Goal: Contribute content: Add original content to the website for others to see

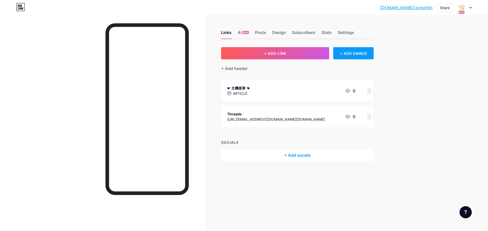
click at [352, 56] on div "+ ADD EMBED" at bounding box center [353, 53] width 40 height 12
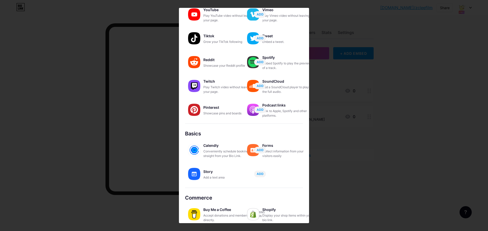
scroll to position [43, 0]
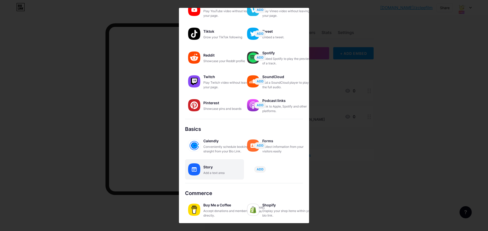
click at [212, 168] on div "Story" at bounding box center [228, 167] width 51 height 7
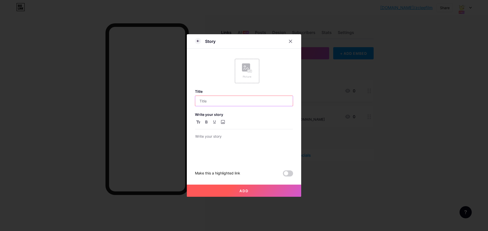
click at [230, 101] on input "text" at bounding box center [244, 101] width 98 height 10
type input "想"
type input "相機鏡頭"
click at [210, 138] on p at bounding box center [244, 137] width 98 height 7
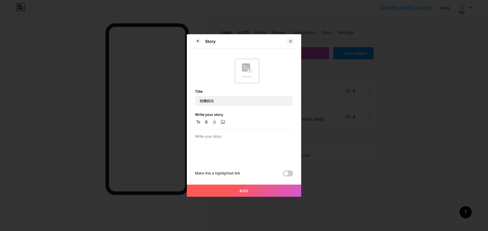
click at [290, 40] on icon at bounding box center [290, 41] width 4 height 4
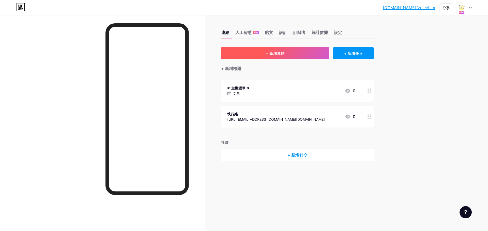
click at [278, 52] on font "+ 新增連結" at bounding box center [275, 53] width 19 height 4
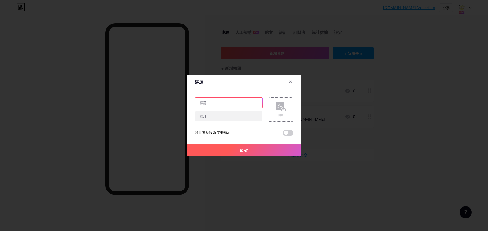
click at [217, 103] on input "text" at bounding box center [228, 103] width 67 height 10
type input "項"
click at [200, 102] on input "鍵盤" at bounding box center [228, 103] width 67 height 10
paste input "☞"
paste input "☜"
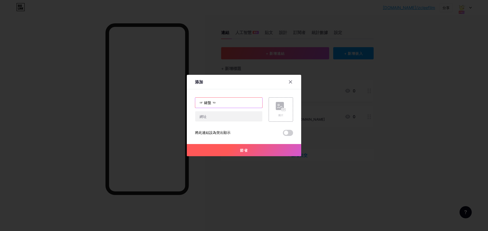
type input "☞ 鍵盤 ☜"
click at [222, 114] on input "text" at bounding box center [228, 117] width 67 height 10
paste input "[URL][DOMAIN_NAME]"
type input "[URL][DOMAIN_NAME]"
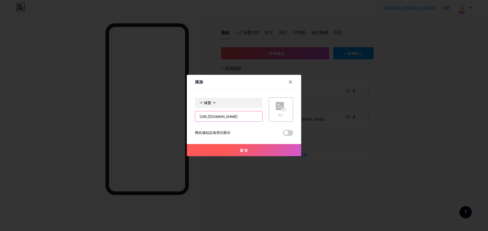
scroll to position [0, 0]
click at [283, 111] on rect at bounding box center [284, 110] width 4 height 3
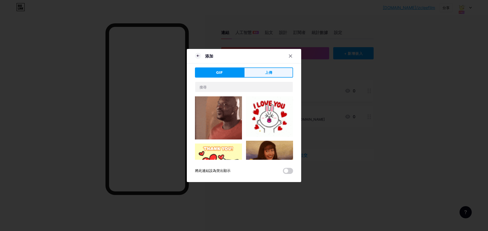
click at [265, 73] on font "上傳" at bounding box center [268, 73] width 7 height 4
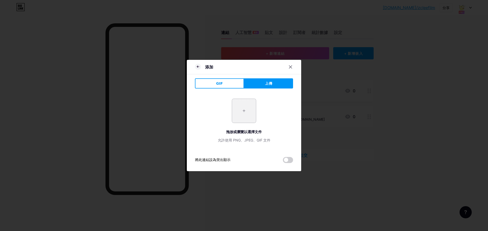
click at [237, 110] on input "file" at bounding box center [244, 111] width 24 height 24
type input "C:\fakepath\gravastar-Mercury-K1-Gradient-White-mechanical-keyboard-gaming-keyb…"
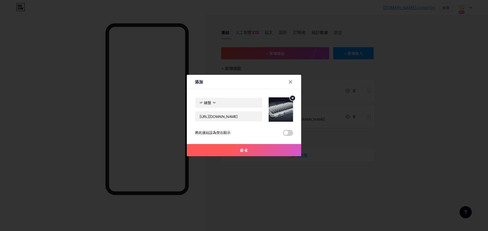
click at [241, 152] on font "節省" at bounding box center [244, 150] width 8 height 4
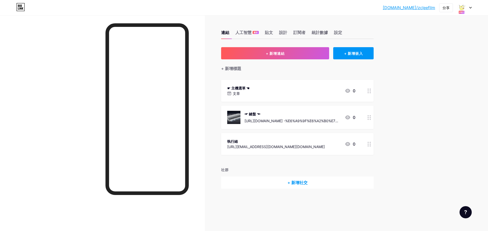
click at [309, 90] on div "☛ 主機選單 ☚ 文章 0" at bounding box center [291, 91] width 128 height 12
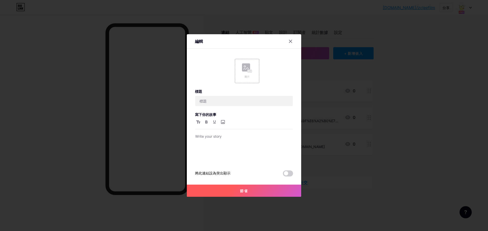
type input "☛ 主機菜單 ☚"
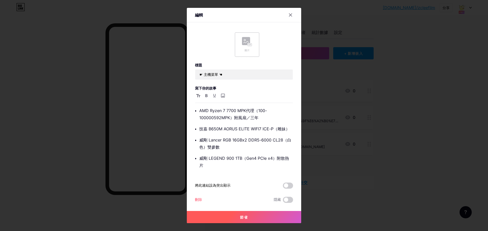
click at [253, 50] on div "圖片" at bounding box center [247, 45] width 24 height 24
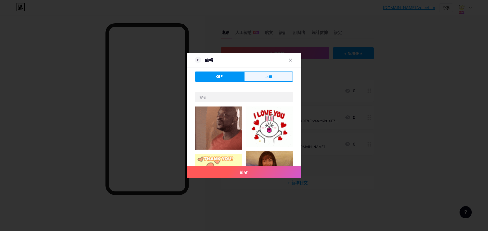
click at [262, 76] on button "上傳" at bounding box center [268, 77] width 49 height 10
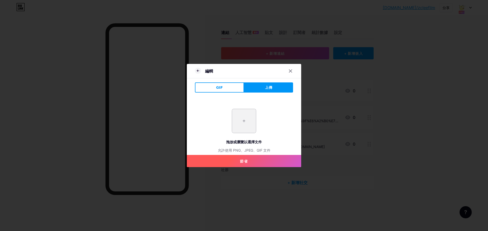
click at [238, 117] on input "file" at bounding box center [244, 121] width 24 height 24
type input "C:\fakepath\549179538_17860980825480411_1419704045364184749_n.jpg"
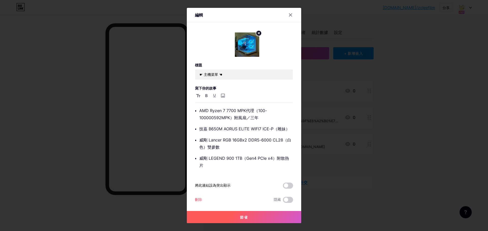
click at [245, 219] on font "節省" at bounding box center [244, 217] width 8 height 4
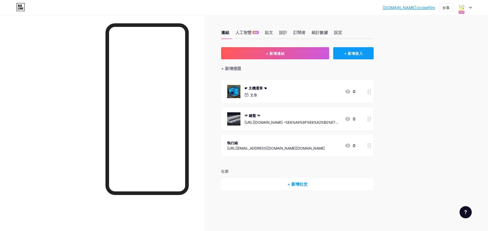
click at [356, 55] on font "+ 新增嵌入" at bounding box center [353, 53] width 19 height 4
click at [224, 170] on div "故事" at bounding box center [228, 167] width 51 height 7
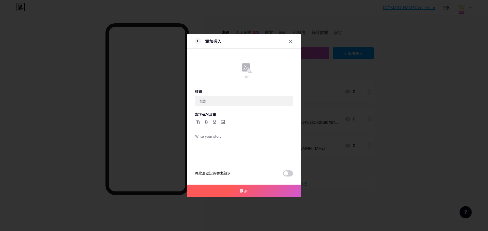
scroll to position [0, 0]
click at [291, 40] on icon at bounding box center [290, 41] width 4 height 4
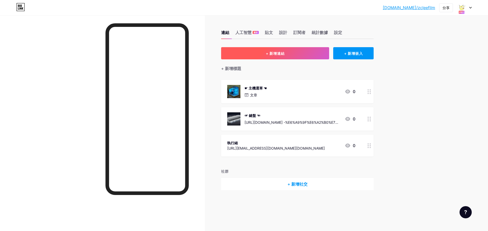
click at [245, 52] on button "+ 新增連結" at bounding box center [275, 53] width 108 height 12
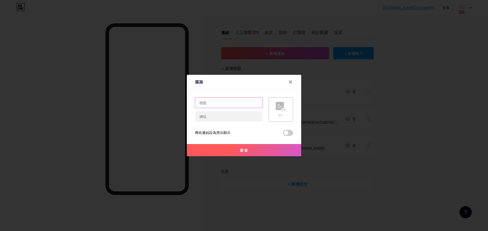
click at [222, 103] on input "text" at bounding box center [228, 103] width 67 height 10
paste input "☛"
click at [225, 102] on input "☛ 滑鼠" at bounding box center [228, 103] width 67 height 10
paste input "☚"
type input "☛ 滑鼠 ☚"
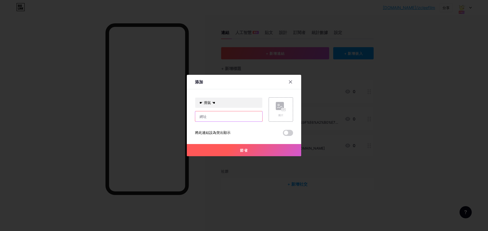
click at [219, 118] on input "text" at bounding box center [228, 117] width 67 height 10
paste input "[URL][DOMAIN_NAME]"
type input "[URL][DOMAIN_NAME]"
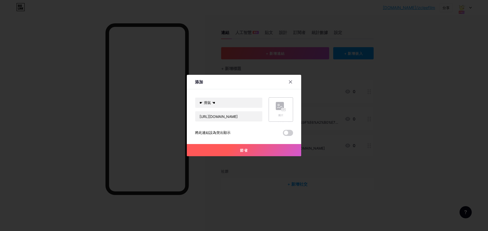
click at [273, 108] on div "圖片" at bounding box center [281, 110] width 24 height 24
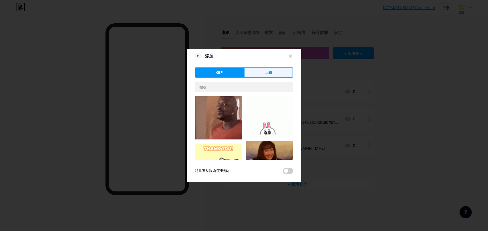
click at [268, 69] on button "上傳" at bounding box center [268, 73] width 49 height 10
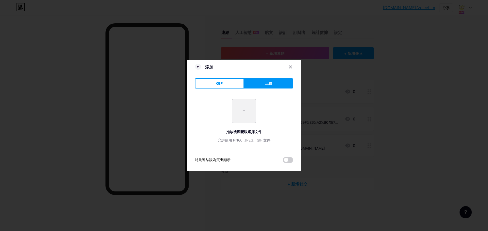
click at [244, 101] on input "file" at bounding box center [244, 111] width 24 height 24
type input "C:\fakepath\3479_66164127ceaf7.png"
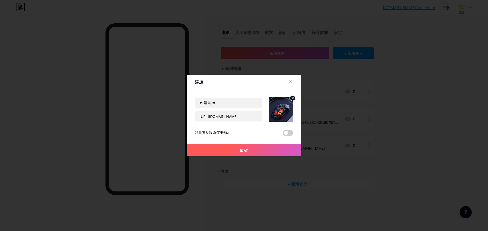
click at [238, 153] on button "節省" at bounding box center [244, 150] width 114 height 12
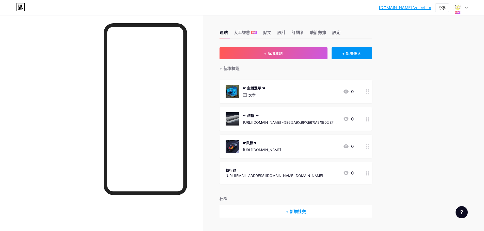
click at [281, 146] on div "☛鼠標☚ [URL][DOMAIN_NAME]" at bounding box center [262, 146] width 38 height 13
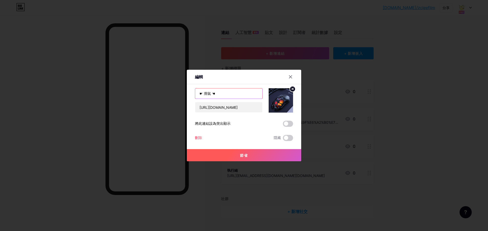
click at [213, 95] on input "☛ 滑鼠 ☚" at bounding box center [228, 94] width 67 height 10
click at [290, 76] on icon at bounding box center [290, 77] width 4 height 4
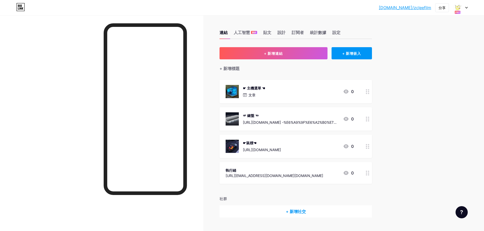
click at [281, 145] on div "☛鼠標☚" at bounding box center [262, 143] width 38 height 5
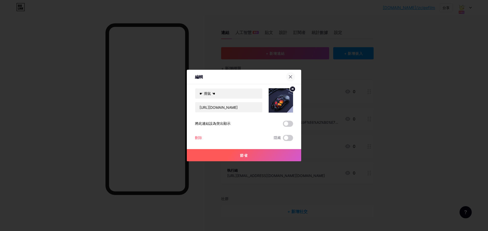
click at [290, 76] on icon at bounding box center [290, 77] width 4 height 4
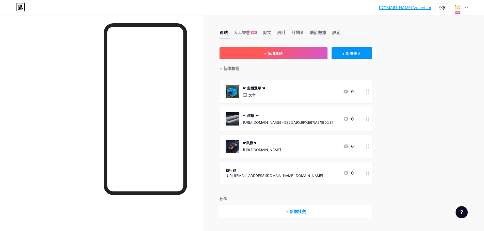
click at [269, 56] on button "+ 新增連結" at bounding box center [274, 53] width 108 height 12
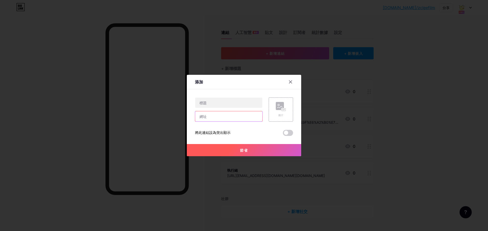
click at [220, 118] on input "text" at bounding box center [228, 117] width 67 height 10
paste input "[URL][DOMAIN_NAME]"
type input "[URL][DOMAIN_NAME]"
click at [223, 105] on input "text" at bounding box center [228, 103] width 67 height 10
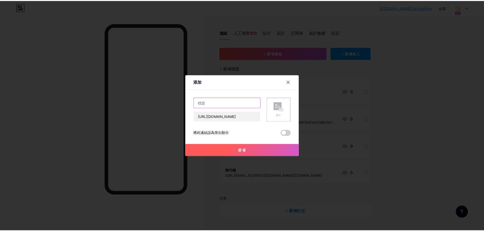
scroll to position [0, 0]
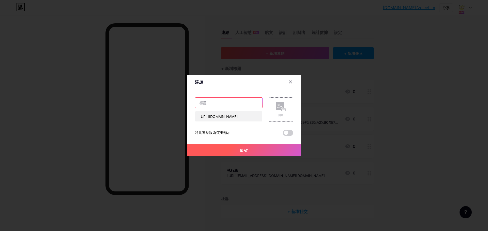
type input "v"
paste input "☞"
paste input "☜"
type input "☞ 相機 ☜"
click at [276, 111] on icon at bounding box center [281, 106] width 10 height 9
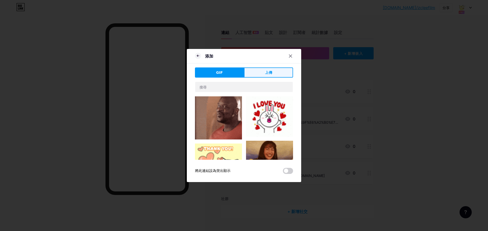
click at [271, 70] on span "上傳" at bounding box center [268, 72] width 7 height 5
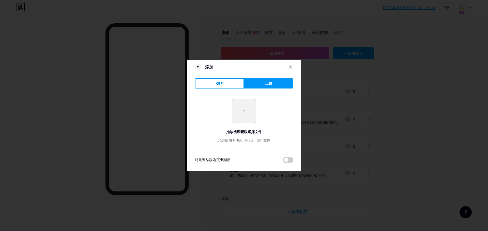
click at [241, 108] on input "file" at bounding box center [244, 111] width 24 height 24
type input "C:\fakepath\000001_1596618885.jpg"
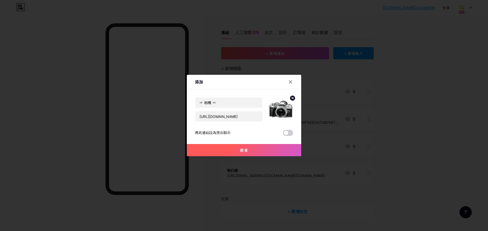
click at [258, 150] on button "節省" at bounding box center [244, 150] width 114 height 12
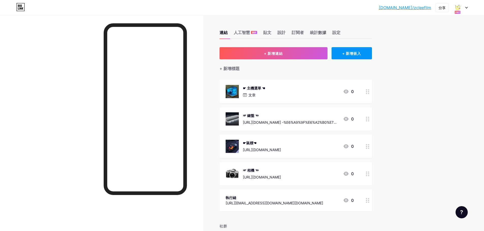
click at [407, 9] on font "[DOMAIN_NAME]/zcleefilm" at bounding box center [405, 7] width 52 height 5
click at [281, 170] on div "☞ 相機 ☜" at bounding box center [262, 170] width 38 height 5
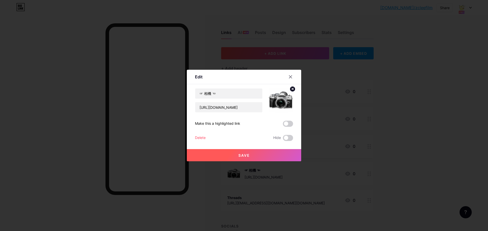
click at [293, 89] on icon at bounding box center [293, 89] width 2 height 2
click at [282, 98] on rect at bounding box center [280, 97] width 8 height 8
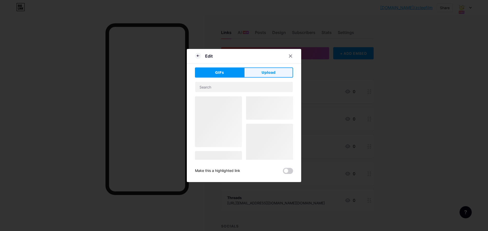
click at [264, 73] on span "Upload" at bounding box center [268, 72] width 14 height 5
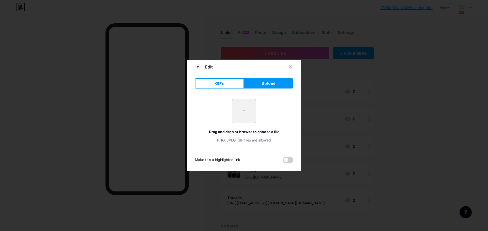
click at [240, 106] on input "file" at bounding box center [244, 111] width 24 height 24
type input "C:\fakepath\f7f155e4ae76cc6c5f65cdf5b372cda3813fc3f0-1280x720.webp"
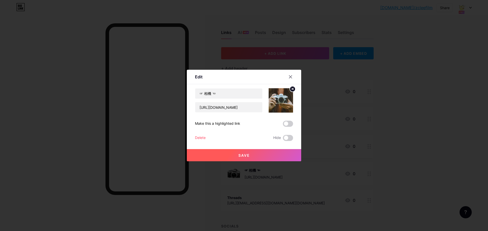
click at [257, 155] on button "Save" at bounding box center [244, 155] width 114 height 12
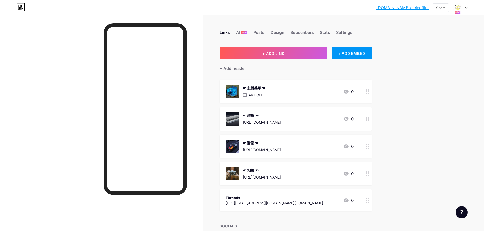
click at [298, 97] on div "☛ 主機菜單 ☚ ARTICLE 0" at bounding box center [290, 91] width 128 height 13
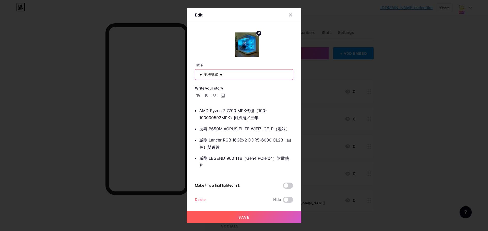
click at [215, 76] on input "☛ 主機菜單 ☚" at bounding box center [244, 75] width 98 height 10
click at [217, 75] on input "☛ 主機菜單 ☚" at bounding box center [244, 75] width 98 height 10
type input "☛ 主機 ☚"
click at [237, 216] on button "Save" at bounding box center [244, 217] width 114 height 12
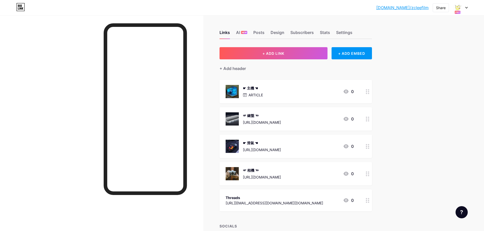
click at [465, 10] on div at bounding box center [460, 7] width 15 height 9
click at [431, 57] on link "Account settings" at bounding box center [435, 58] width 63 height 14
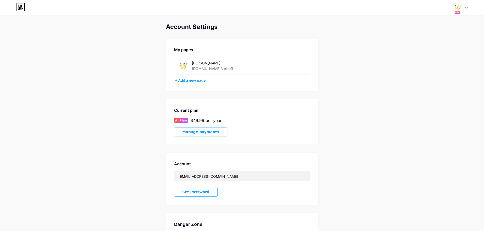
click at [193, 134] on span "Manage payments" at bounding box center [200, 132] width 37 height 4
